Goal: Information Seeking & Learning: Compare options

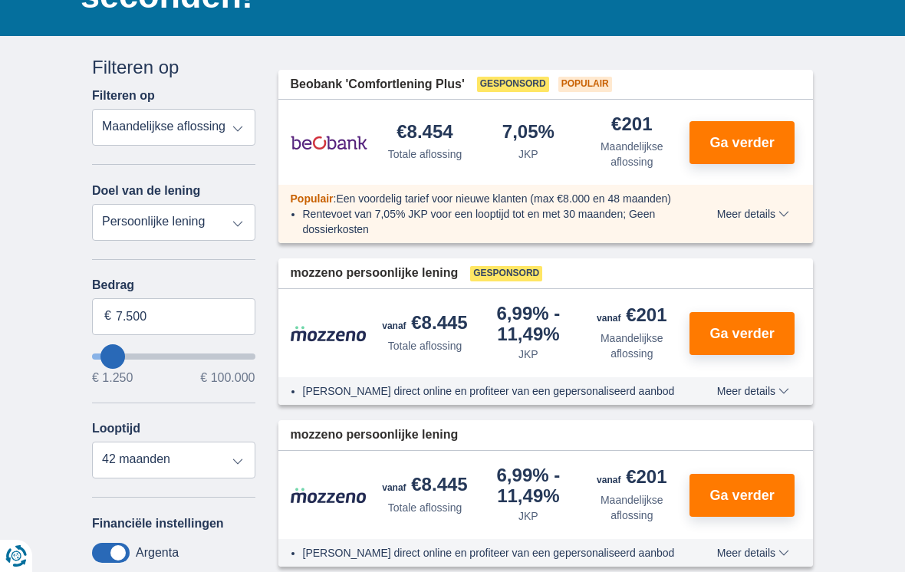
scroll to position [203, 0]
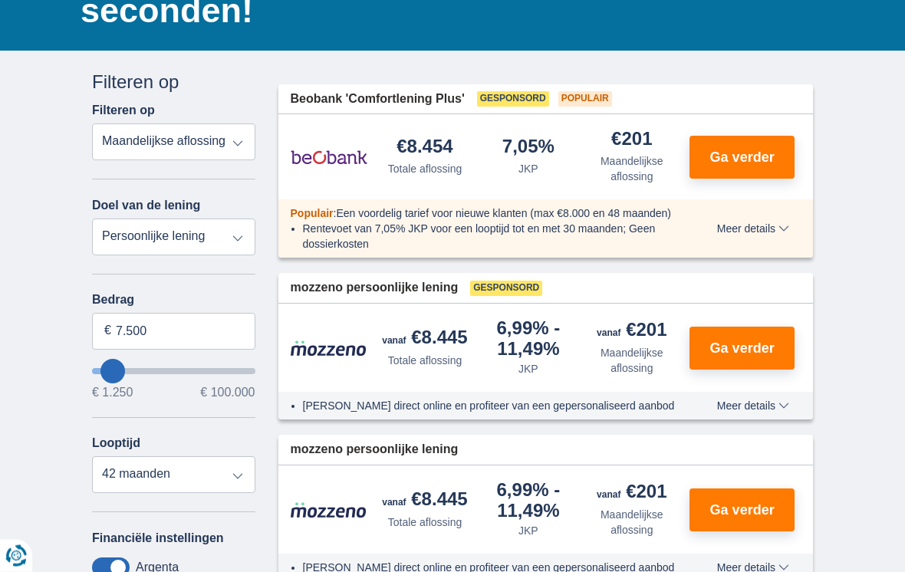
click at [236, 148] on select "Totale aflossing JKP Maandelijkse aflossing" at bounding box center [173, 142] width 163 height 37
click at [230, 244] on select "Persoonlijke lening Auto Moto / fiets Mobilhome / caravan Renovatie Energie Sch…" at bounding box center [173, 237] width 163 height 37
select select "vehicleLoan"
select select "3-4"
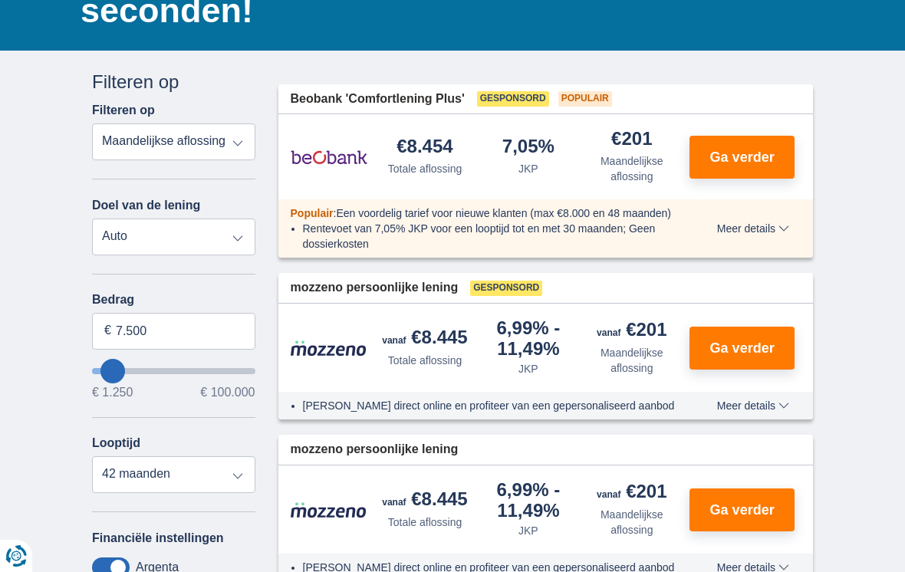
type input "15.000"
type input "15250"
select select "60"
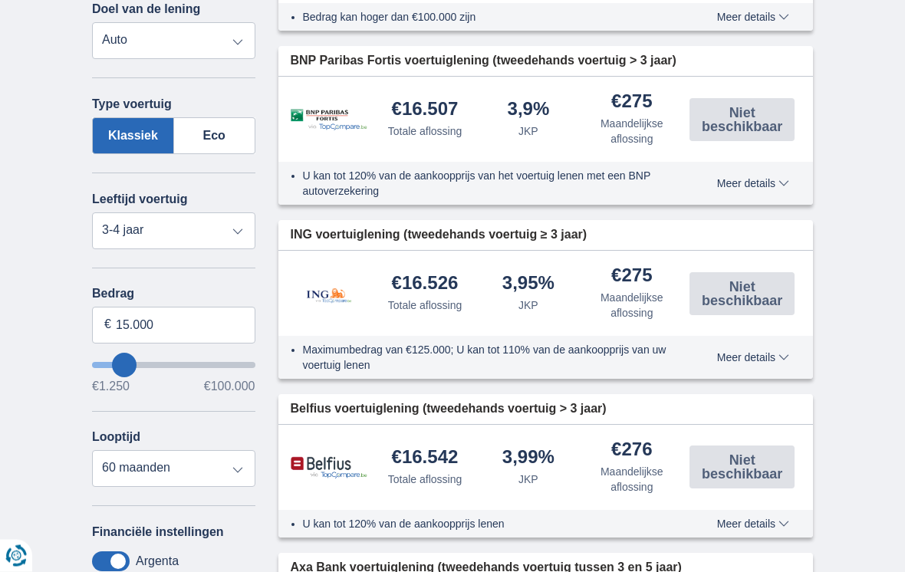
scroll to position [418, 0]
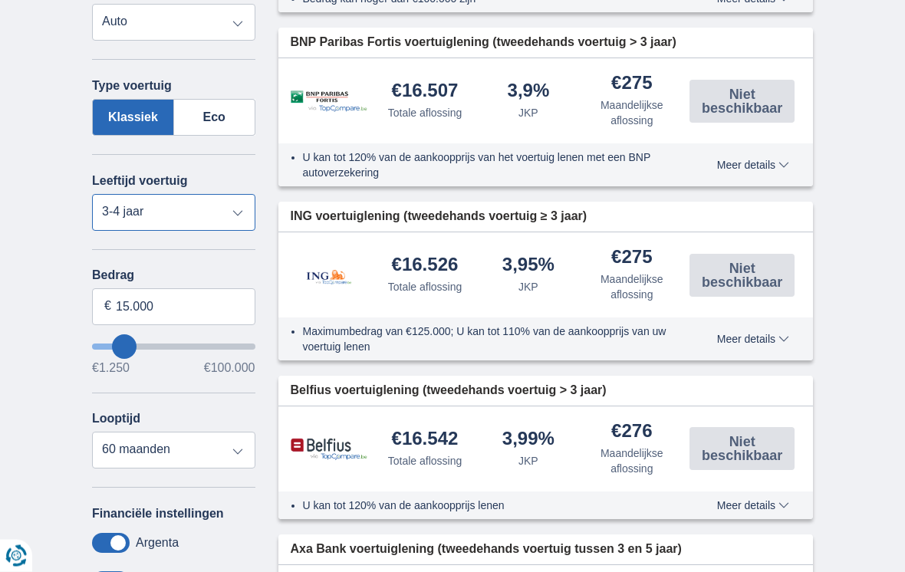
click at [233, 215] on select "Nieuw 0-1 jaar 1-2 jaar 2-3 jaar 3-4 jaar 4-5 jaar 5+ jaar" at bounding box center [173, 213] width 163 height 37
select select "4-5"
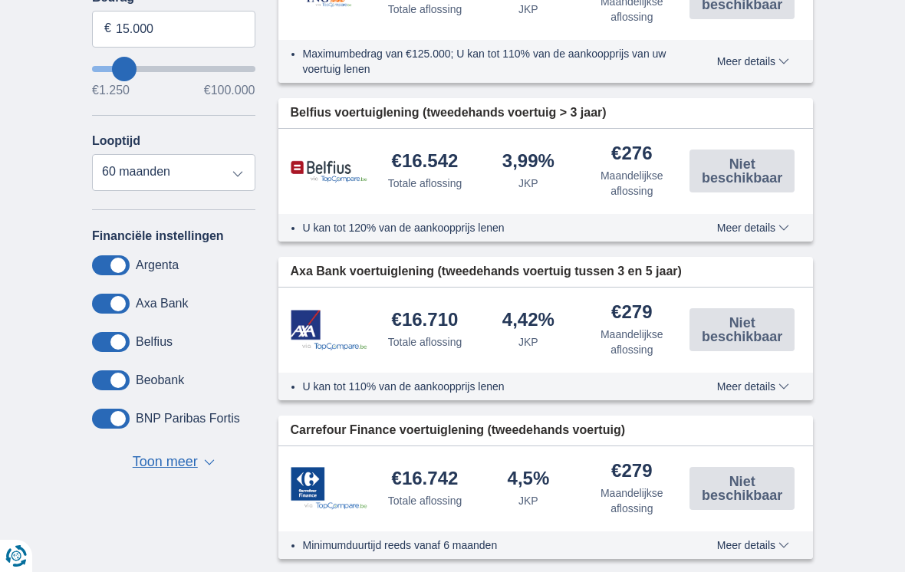
scroll to position [703, 0]
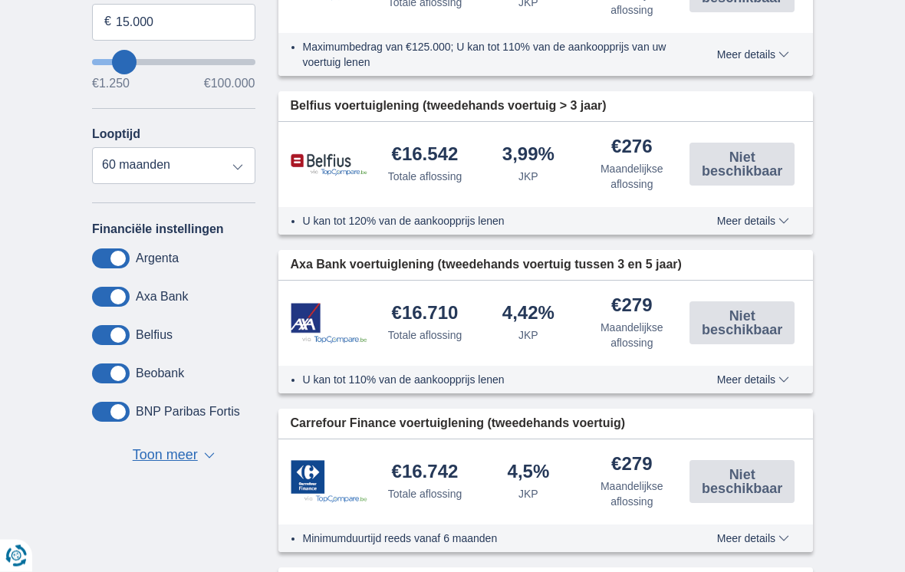
click at [186, 462] on span "Toon meer" at bounding box center [165, 456] width 65 height 20
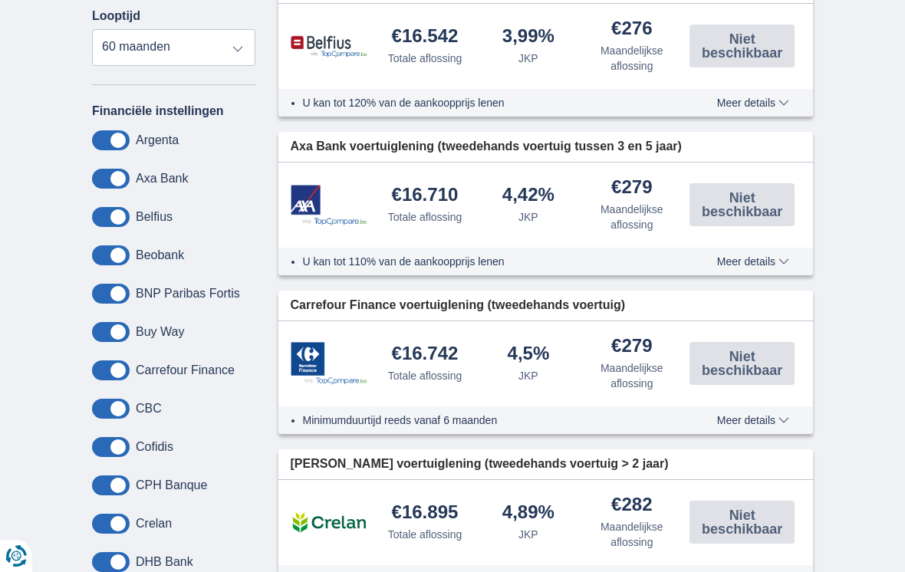
scroll to position [825, 0]
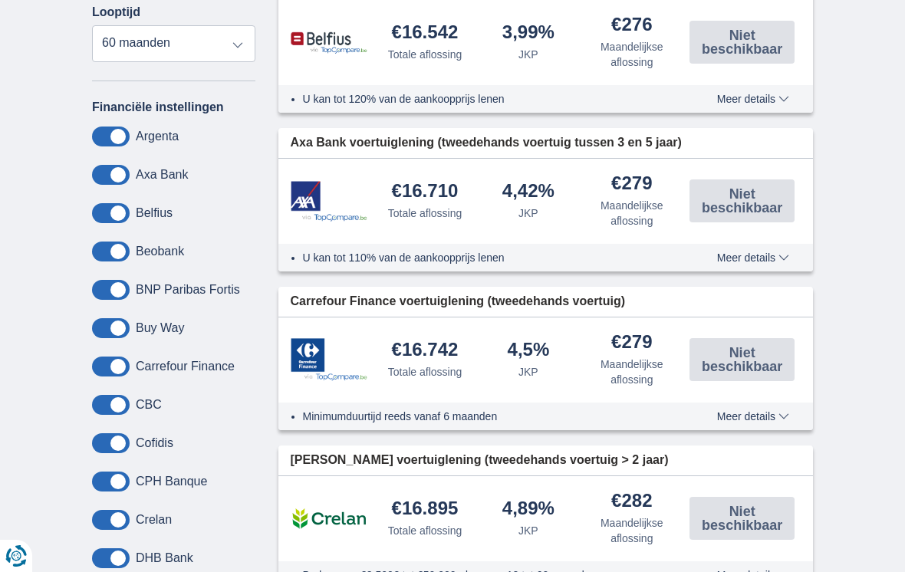
click at [121, 146] on span at bounding box center [111, 137] width 38 height 20
click at [0, 0] on input "checkbox" at bounding box center [0, 0] width 0 height 0
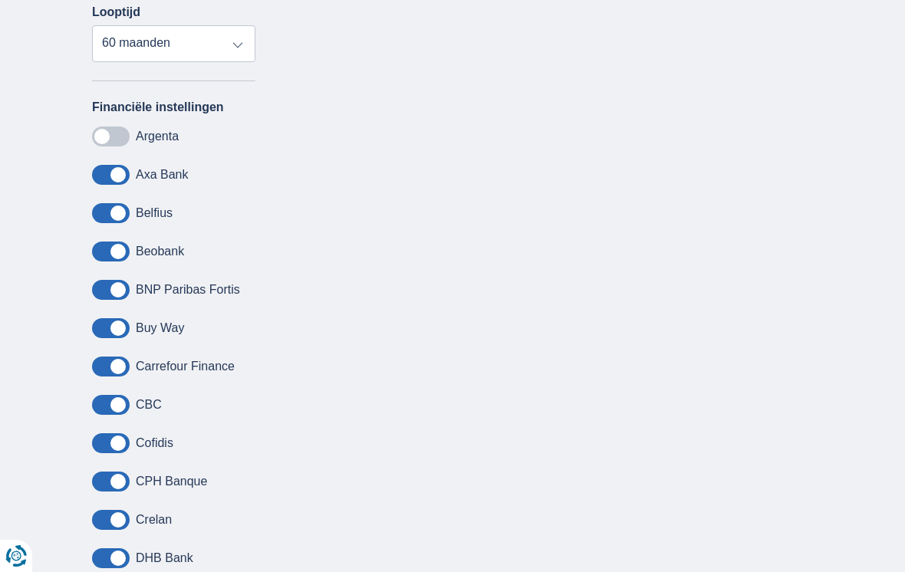
click at [97, 146] on span at bounding box center [111, 137] width 38 height 20
click at [0, 0] on input "checkbox" at bounding box center [0, 0] width 0 height 0
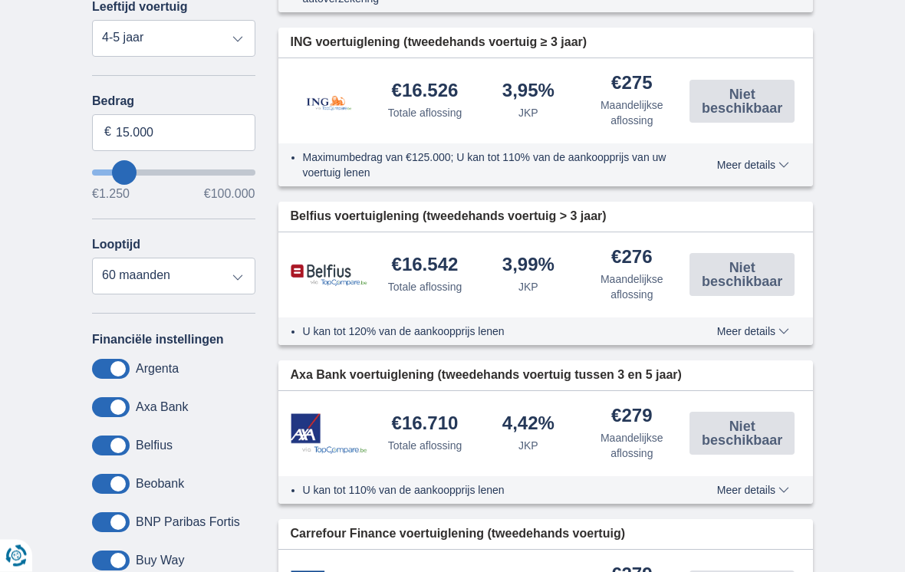
scroll to position [559, 0]
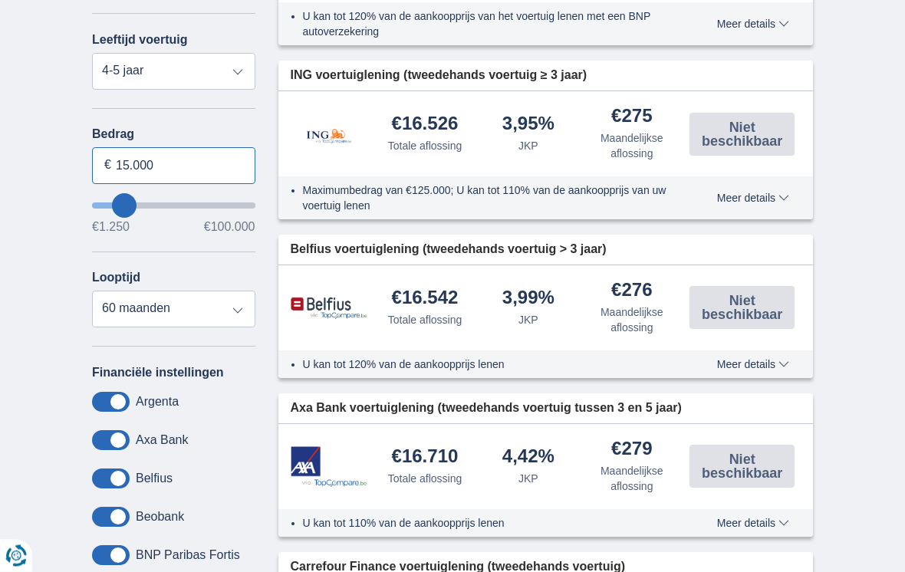
click at [174, 171] on input "15.000" at bounding box center [173, 166] width 163 height 37
type input "13.000"
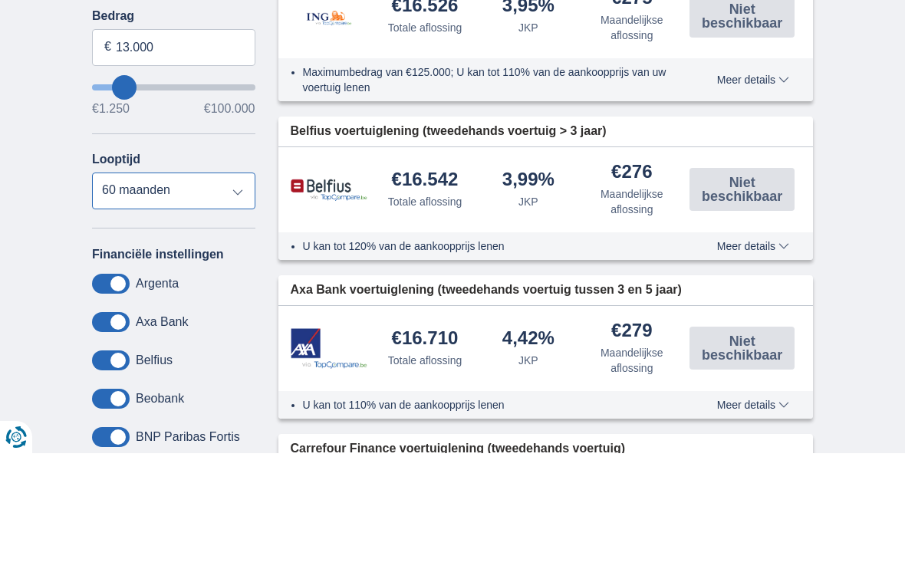
click at [232, 291] on select "12 maanden 18 maanden 24 maanden 30 maanden 36 maanden 42 maanden 48 maanden 60…" at bounding box center [173, 309] width 163 height 37
type input "13250"
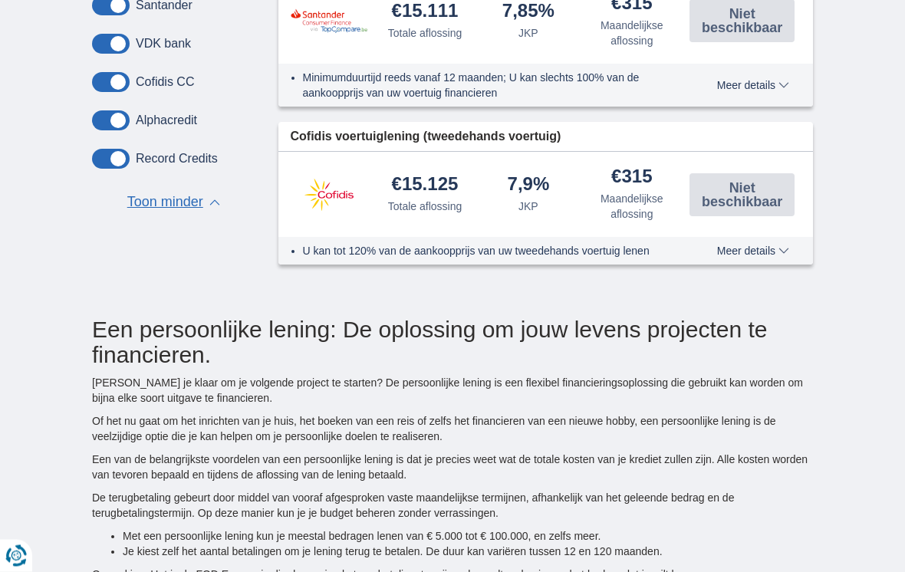
scroll to position [2679, 0]
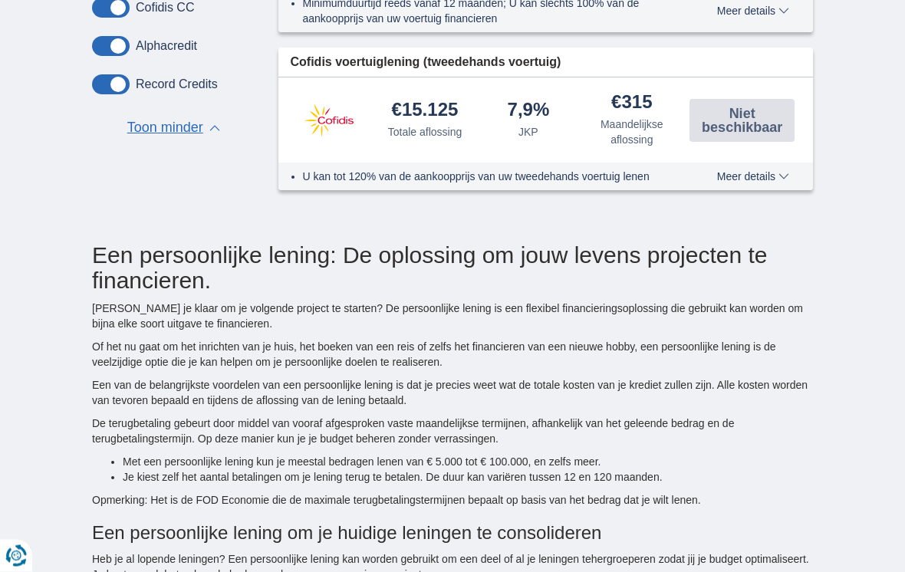
click at [770, 181] on span "Meer details" at bounding box center [753, 177] width 72 height 11
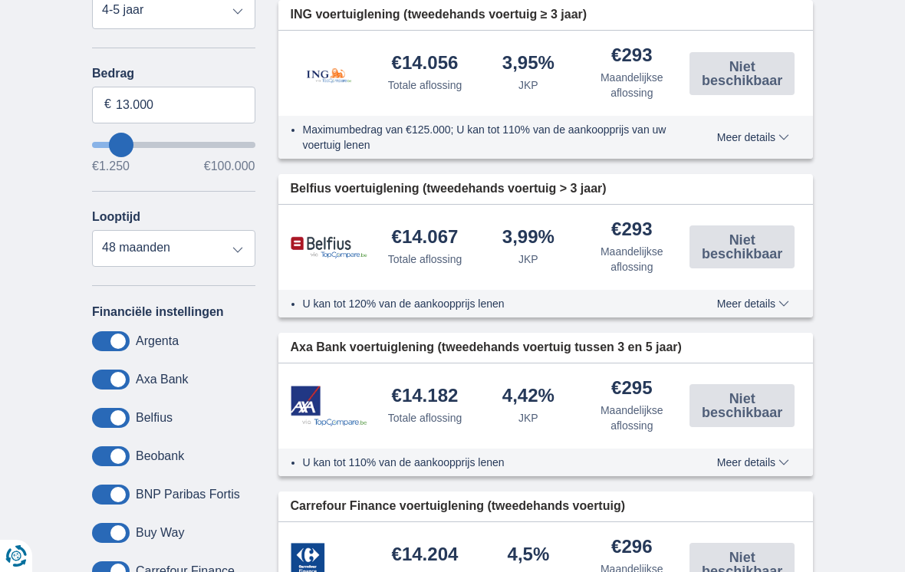
scroll to position [622, 0]
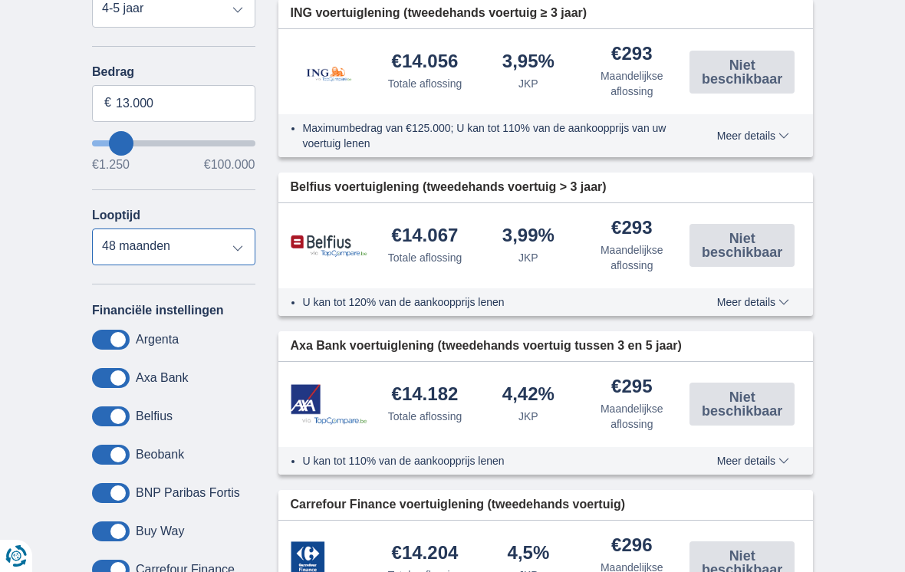
click at [229, 260] on select "12 maanden 18 maanden 24 maanden 30 maanden 36 maanden 42 maanden 48 maanden 60…" at bounding box center [173, 247] width 163 height 37
select select "60"
click at [185, 112] on input "13.000" at bounding box center [173, 103] width 163 height 37
type input "15.000"
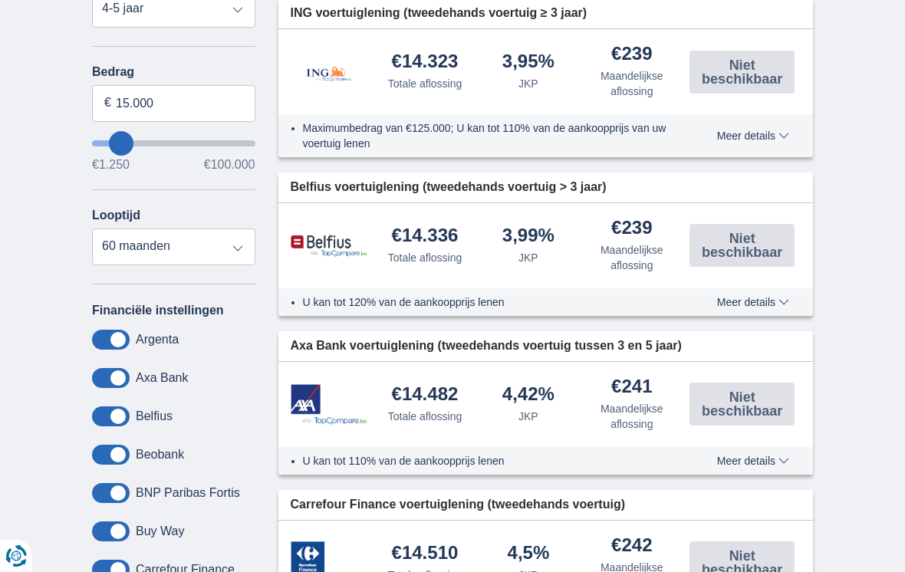
type input "15250"
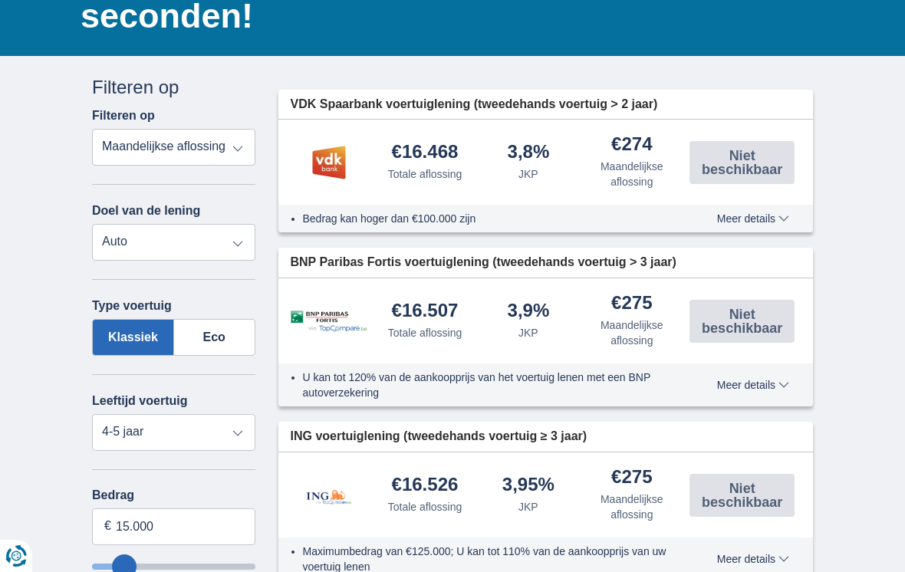
scroll to position [0, 0]
